Goal: Task Accomplishment & Management: Use online tool/utility

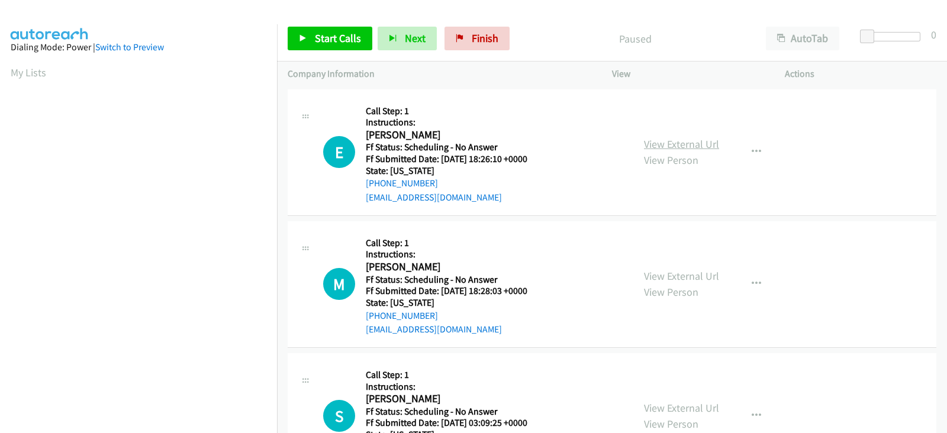
click at [660, 147] on link "View External Url" at bounding box center [681, 144] width 75 height 14
click at [653, 275] on link "View External Url" at bounding box center [681, 276] width 75 height 14
click at [673, 410] on link "View External Url" at bounding box center [681, 408] width 75 height 14
click at [331, 43] on span "Start Calls" at bounding box center [338, 38] width 46 height 14
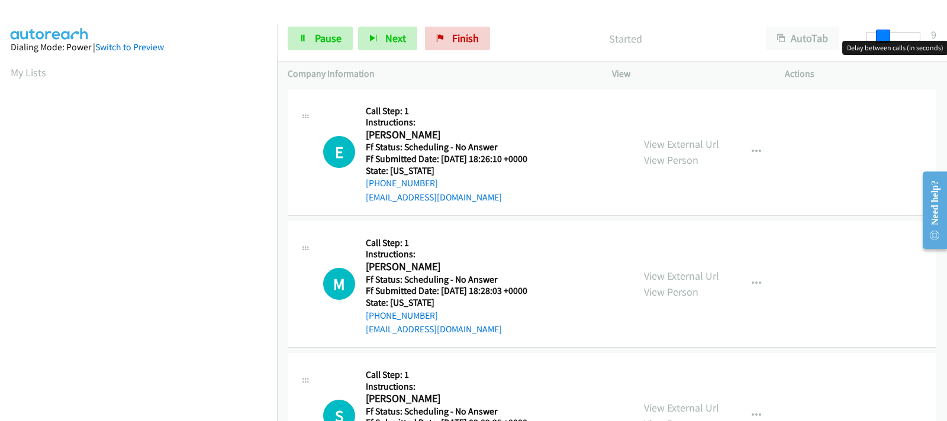
drag, startPoint x: 864, startPoint y: 36, endPoint x: 880, endPoint y: 36, distance: 16.6
click at [880, 36] on span at bounding box center [883, 37] width 14 height 14
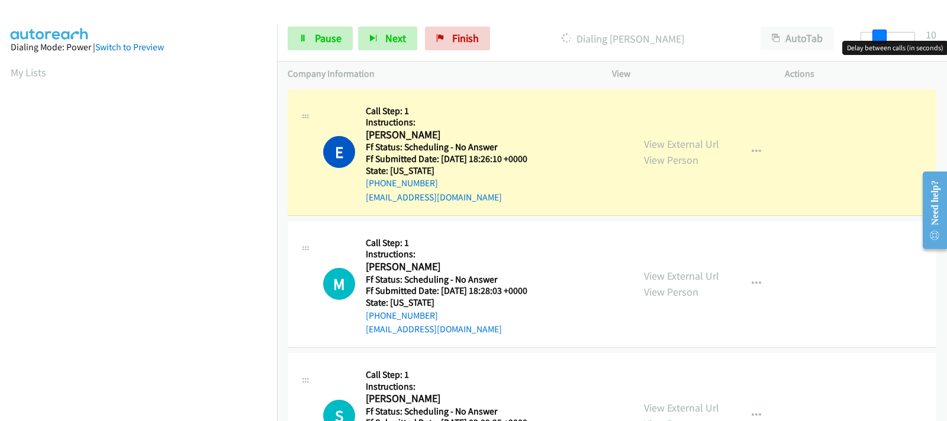
click at [884, 38] on span at bounding box center [879, 37] width 14 height 14
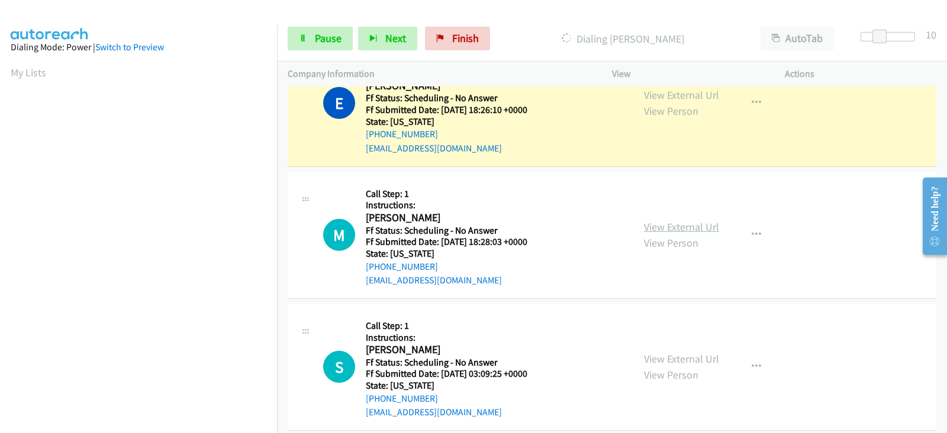
click at [659, 224] on link "View External Url" at bounding box center [681, 227] width 75 height 14
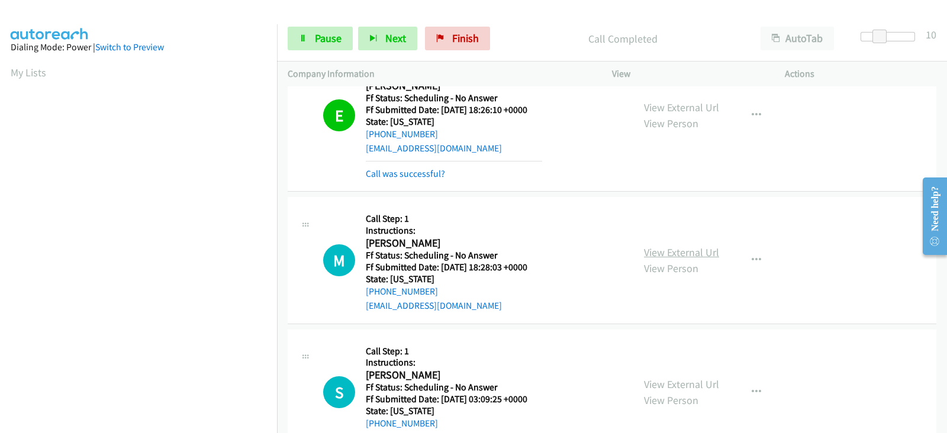
scroll to position [62, 0]
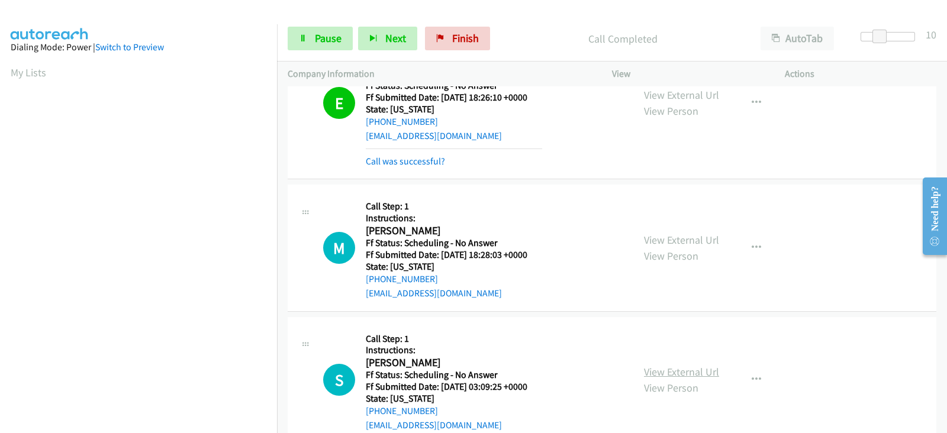
click at [664, 369] on link "View External Url" at bounding box center [681, 372] width 75 height 14
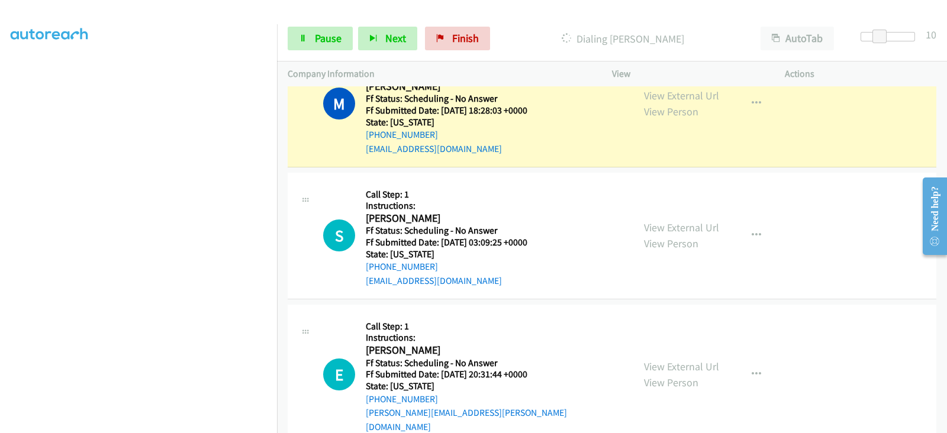
scroll to position [209, 0]
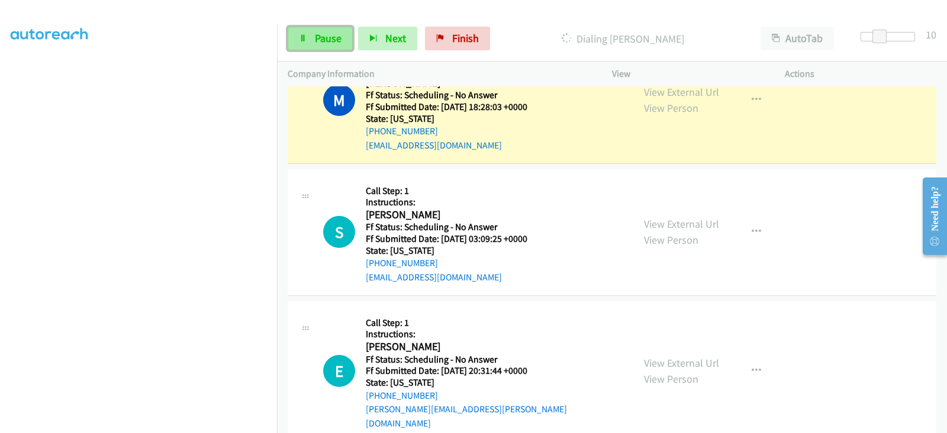
click at [322, 44] on span "Pause" at bounding box center [328, 38] width 27 height 14
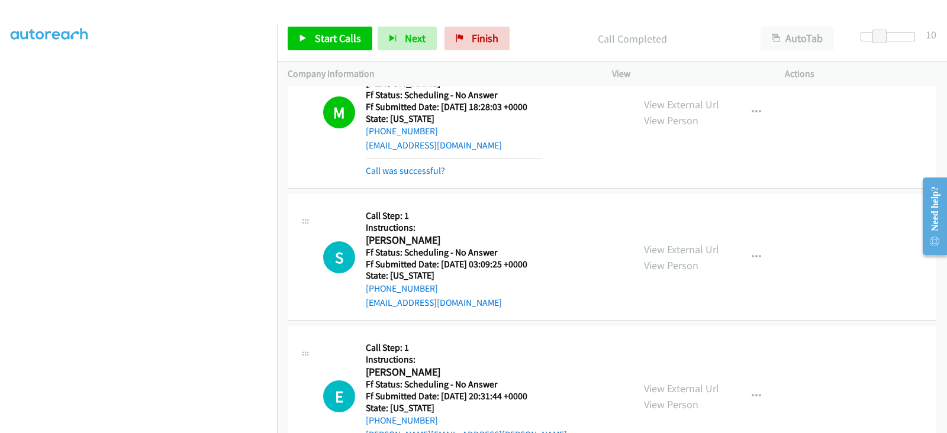
scroll to position [222, 0]
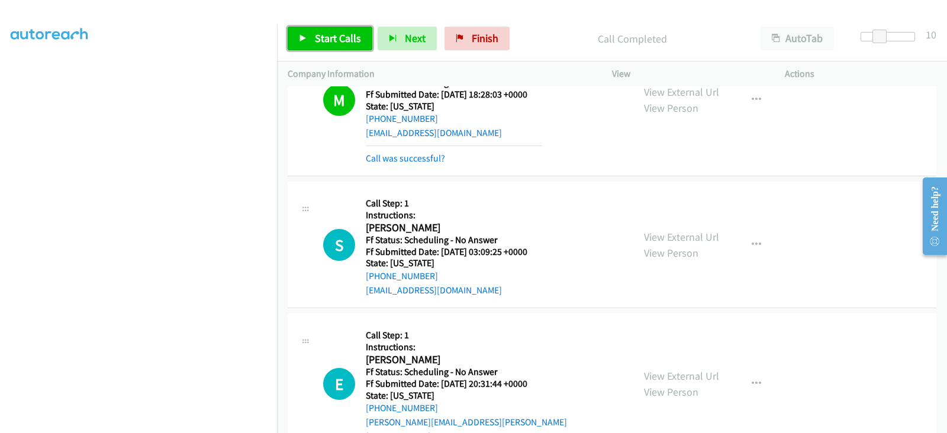
click at [338, 41] on span "Start Calls" at bounding box center [338, 38] width 46 height 14
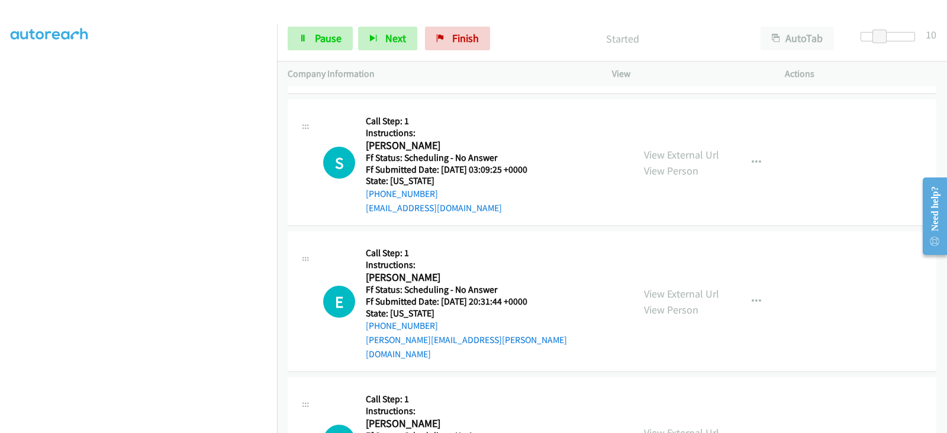
scroll to position [321, 0]
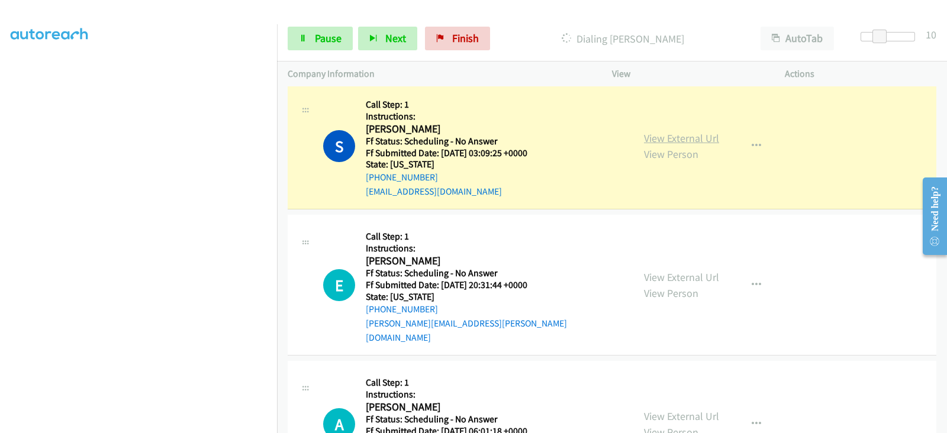
click at [656, 137] on link "View External Url" at bounding box center [681, 138] width 75 height 14
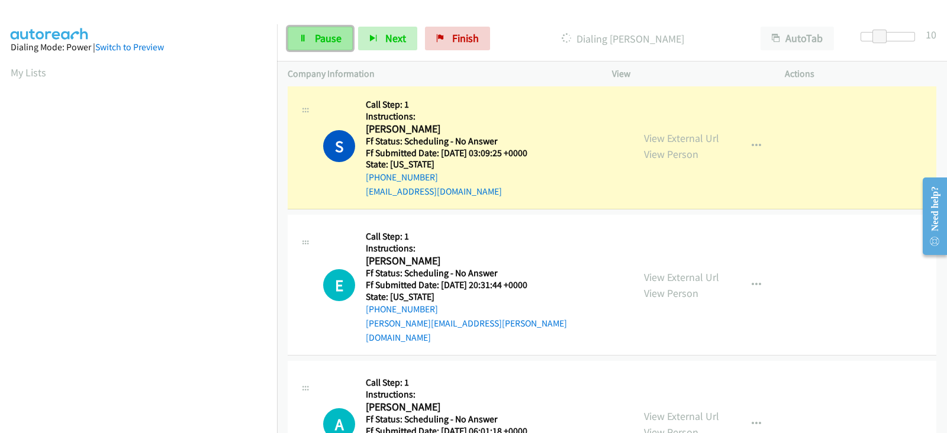
click at [334, 41] on span "Pause" at bounding box center [328, 38] width 27 height 14
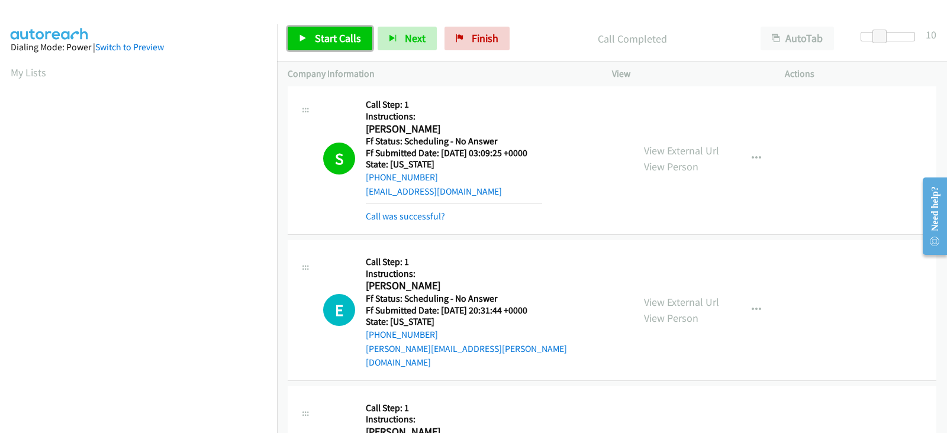
click at [352, 40] on span "Start Calls" at bounding box center [338, 38] width 46 height 14
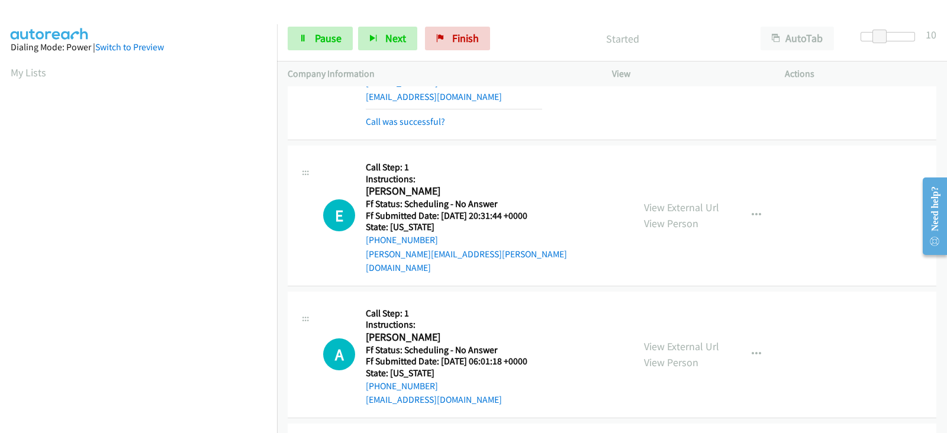
scroll to position [420, 0]
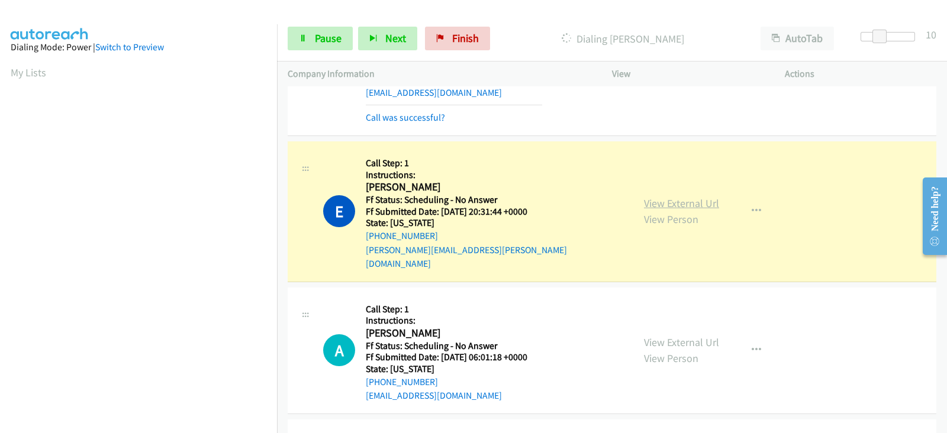
click at [660, 199] on link "View External Url" at bounding box center [681, 203] width 75 height 14
click at [328, 40] on span "Pause" at bounding box center [328, 38] width 27 height 14
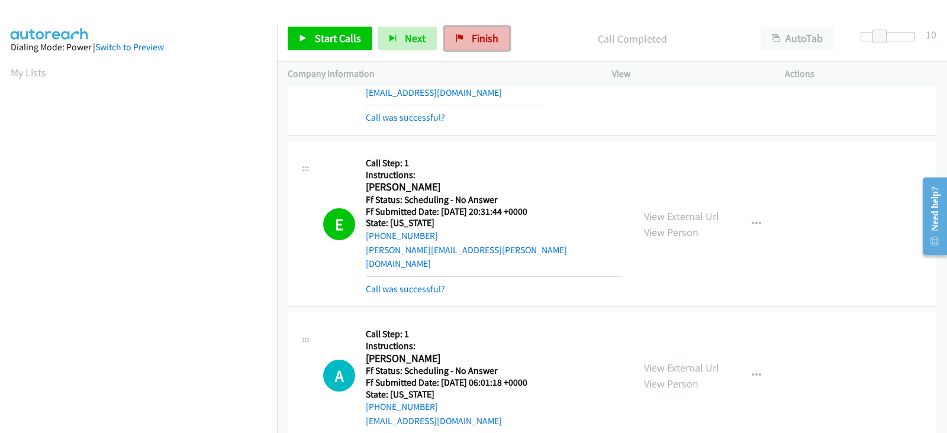
click at [462, 38] on link "Finish" at bounding box center [476, 39] width 65 height 24
click at [529, 79] on p "Company Information" at bounding box center [439, 74] width 303 height 14
